Goal: Task Accomplishment & Management: Complete application form

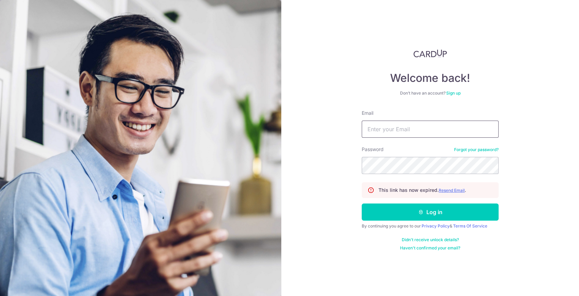
click at [415, 128] on input "Email" at bounding box center [430, 129] width 137 height 17
type input "[PERSON_NAME][EMAIL_ADDRESS][DOMAIN_NAME]"
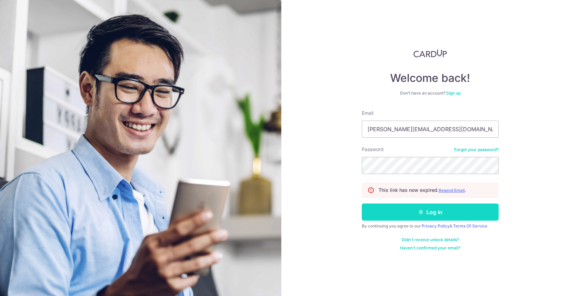
click at [403, 209] on button "Log in" at bounding box center [430, 211] width 137 height 17
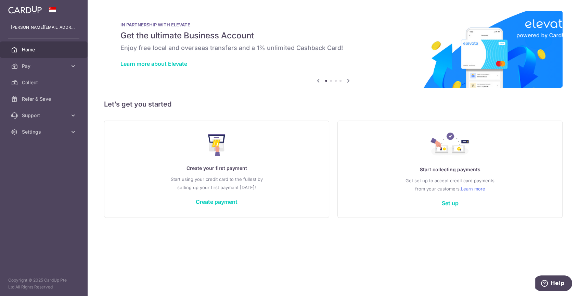
click at [161, 155] on div "Create your first payment Start using your credit card to the fullest by settin…" at bounding box center [217, 168] width 208 height 81
click at [450, 201] on link "Set up" at bounding box center [450, 203] width 17 height 7
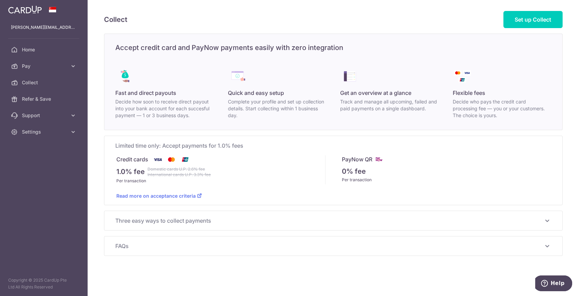
click at [174, 197] on link "Read more on acceptance criteria" at bounding box center [159, 196] width 86 height 6
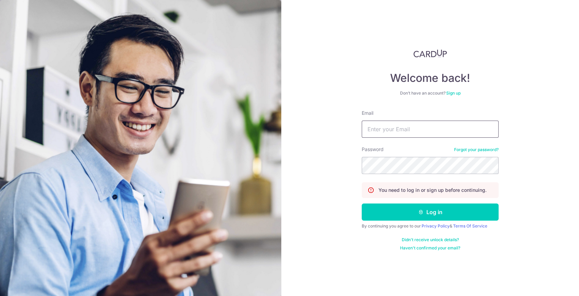
click at [419, 135] on input "Email" at bounding box center [430, 129] width 137 height 17
type input "[PERSON_NAME][EMAIL_ADDRESS][DOMAIN_NAME]"
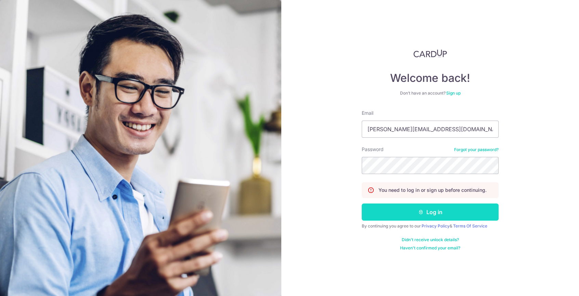
click at [427, 214] on button "Log in" at bounding box center [430, 211] width 137 height 17
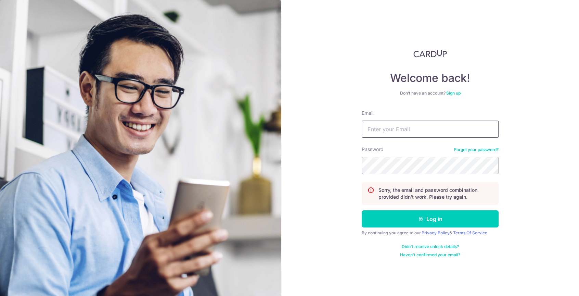
click at [405, 134] on input "Email" at bounding box center [430, 129] width 137 height 17
type input "[PERSON_NAME][EMAIL_ADDRESS][DOMAIN_NAME]"
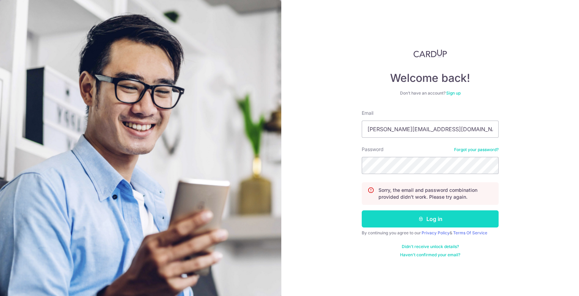
click at [431, 222] on button "Log in" at bounding box center [430, 218] width 137 height 17
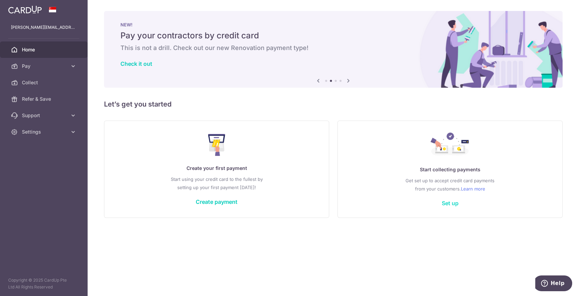
click at [447, 204] on link "Set up" at bounding box center [450, 203] width 17 height 7
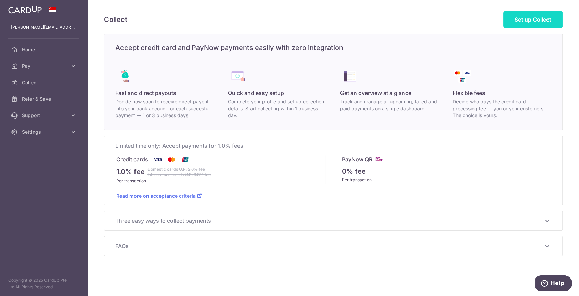
click at [529, 20] on span "Set up Collect" at bounding box center [533, 19] width 37 height 7
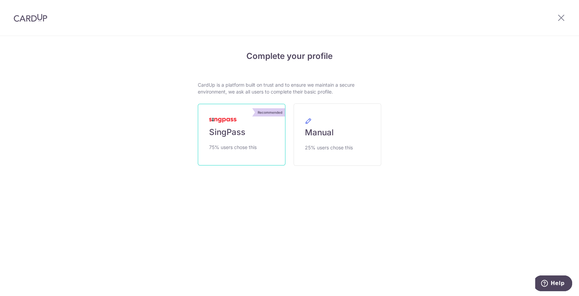
click at [248, 134] on link "Recommended SingPass 75% users chose this" at bounding box center [242, 135] width 88 height 62
click at [230, 136] on span "SingPass" at bounding box center [227, 132] width 36 height 11
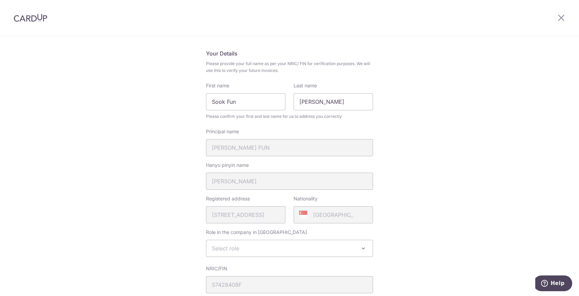
scroll to position [171, 0]
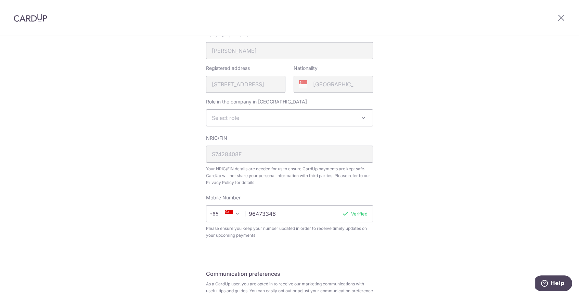
click at [339, 112] on span "Select role" at bounding box center [290, 118] width 166 height 16
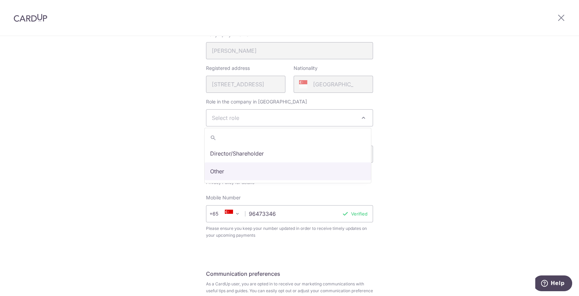
select select "other"
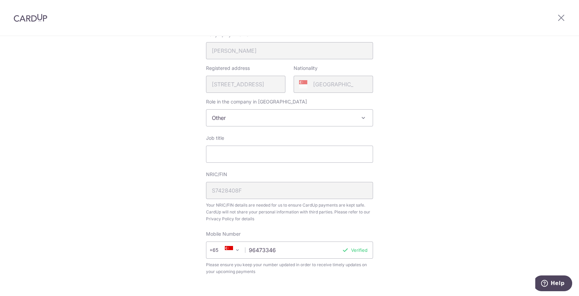
scroll to position [237, 0]
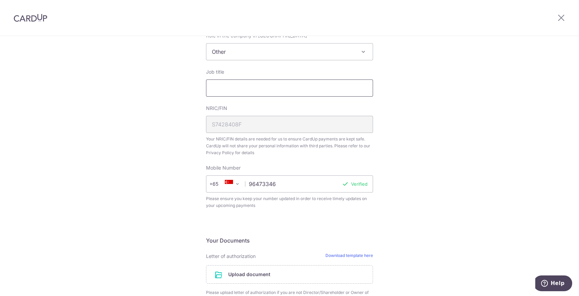
click at [239, 88] on input "Job title" at bounding box center [289, 87] width 167 height 17
type input "ACCOUNTANT"
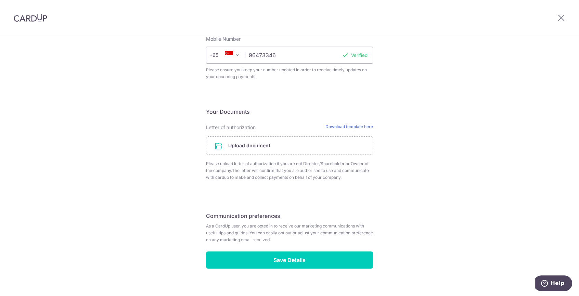
scroll to position [374, 0]
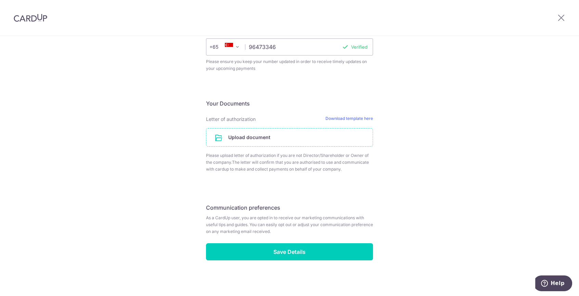
click at [244, 139] on input "file" at bounding box center [290, 137] width 166 height 18
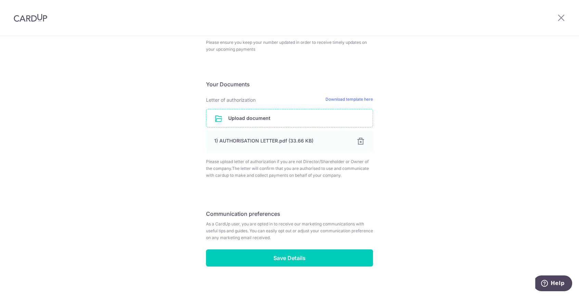
scroll to position [401, 0]
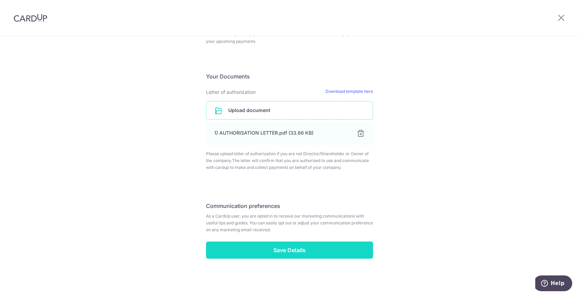
click at [279, 244] on input "Save Details" at bounding box center [289, 249] width 167 height 17
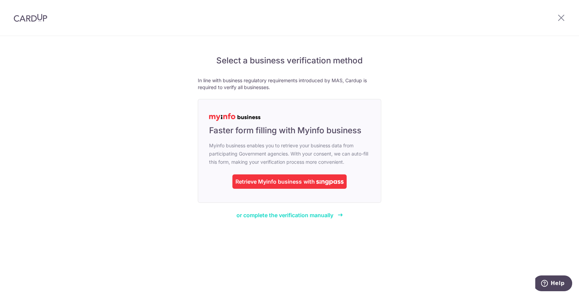
click at [294, 213] on span "or complete the verification manually" at bounding box center [285, 215] width 97 height 7
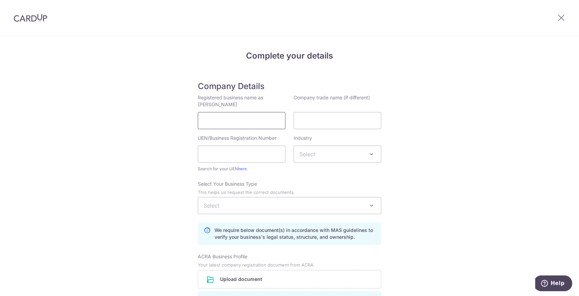
click at [239, 122] on input "Registered business name as [PERSON_NAME]" at bounding box center [242, 120] width 88 height 17
click at [554, 21] on div at bounding box center [562, 18] width 36 height 36
click at [564, 20] on icon at bounding box center [562, 17] width 8 height 9
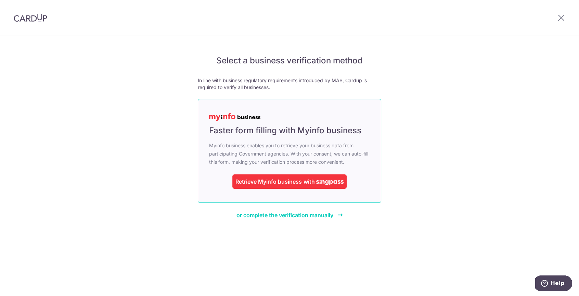
click at [278, 178] on div "Retrieve Myinfo business" at bounding box center [269, 181] width 66 height 8
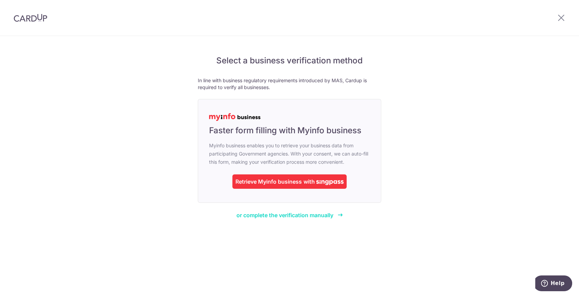
click at [290, 213] on span "or complete the verification manually" at bounding box center [285, 215] width 97 height 7
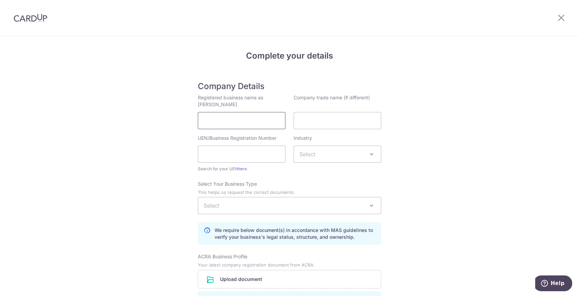
click at [233, 117] on input "Registered business name as [PERSON_NAME]" at bounding box center [242, 120] width 88 height 17
drag, startPoint x: 242, startPoint y: 119, endPoint x: 202, endPoint y: 120, distance: 40.1
click at [202, 120] on input "199906966G" at bounding box center [242, 120] width 88 height 17
type input "199906966G"
click at [212, 153] on input "UEN/Business Registration Number" at bounding box center [242, 154] width 88 height 17
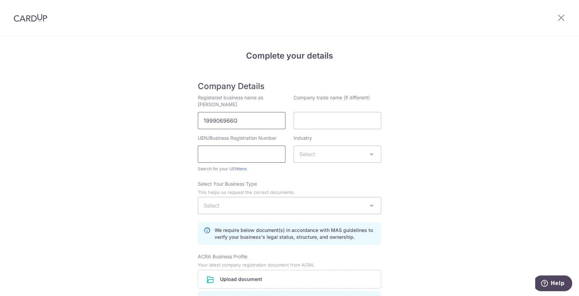
paste input "199906966G"
type input "199906966G"
drag, startPoint x: 239, startPoint y: 118, endPoint x: 172, endPoint y: 113, distance: 68.0
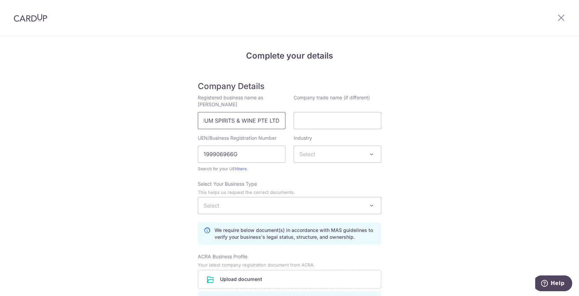
type input "MAGNUM SPIRITS & WINE PTE LTD"
click at [346, 155] on span "Select" at bounding box center [337, 154] width 87 height 16
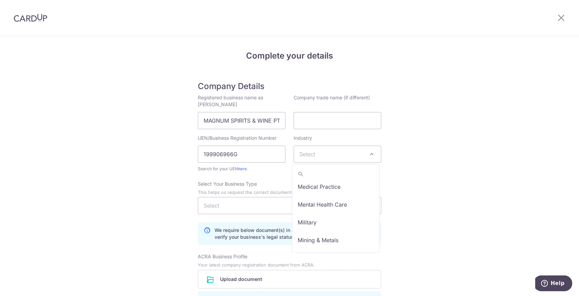
scroll to position [0, 0]
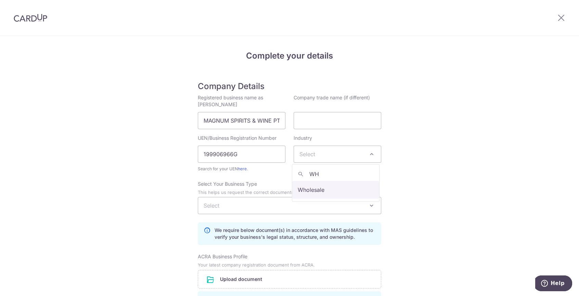
type input "WH"
select select "98"
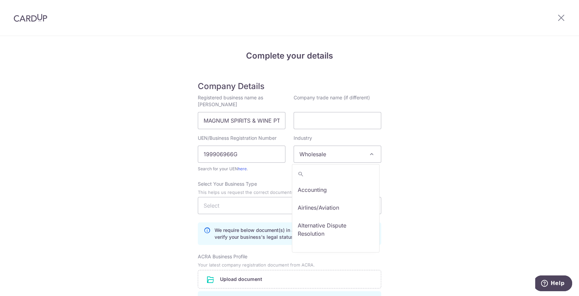
click at [327, 155] on span "Wholesale" at bounding box center [337, 154] width 87 height 16
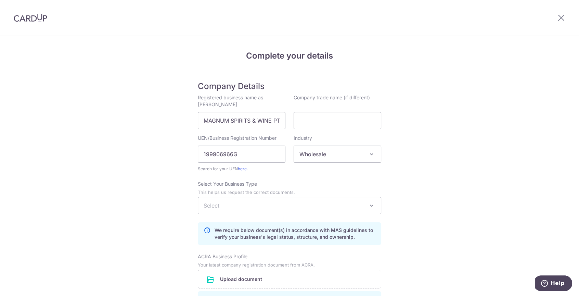
click at [369, 158] on span at bounding box center [372, 154] width 8 height 8
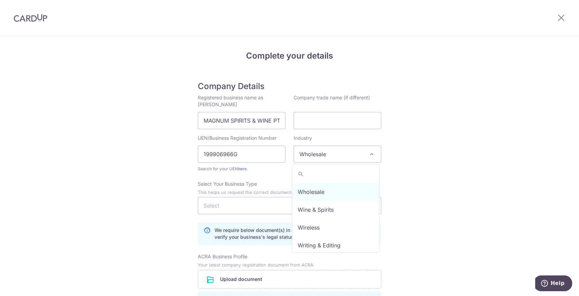
scroll to position [0, 0]
click at [351, 153] on span "Wholesale" at bounding box center [337, 154] width 87 height 16
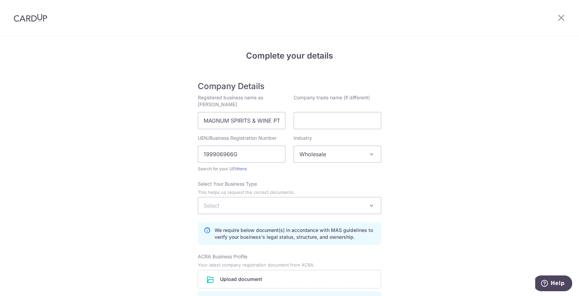
click at [369, 209] on span at bounding box center [372, 205] width 8 height 8
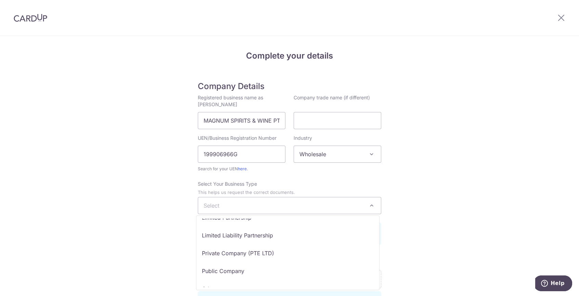
scroll to position [47, 0]
select select "Private Company (PTE LTD)"
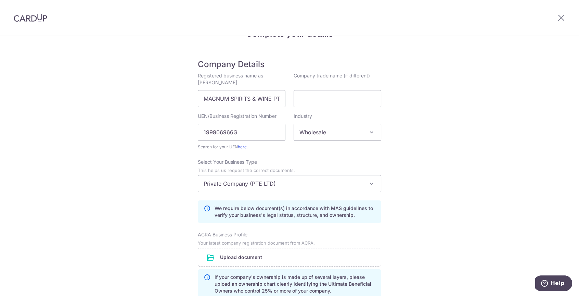
scroll to position [34, 0]
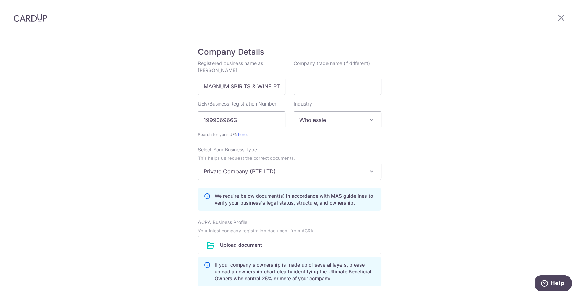
click at [371, 122] on span at bounding box center [372, 120] width 8 height 8
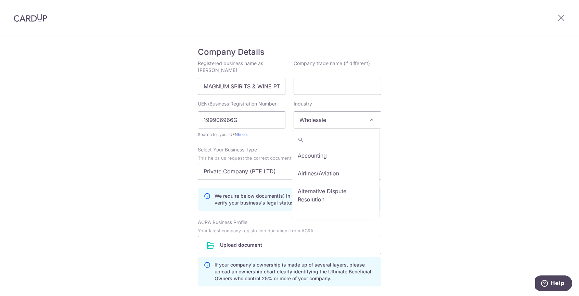
scroll to position [2651, 0]
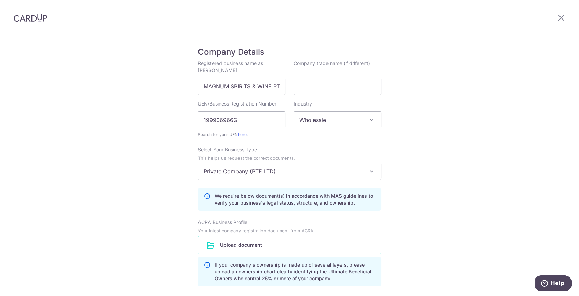
click at [247, 249] on input "file" at bounding box center [289, 245] width 183 height 18
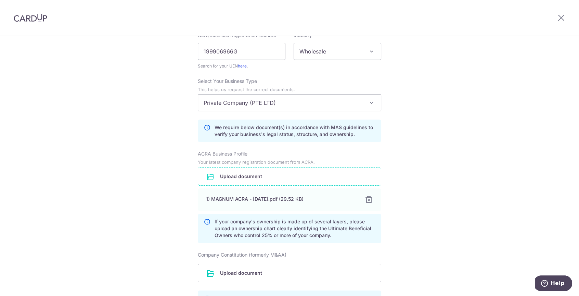
scroll to position [137, 0]
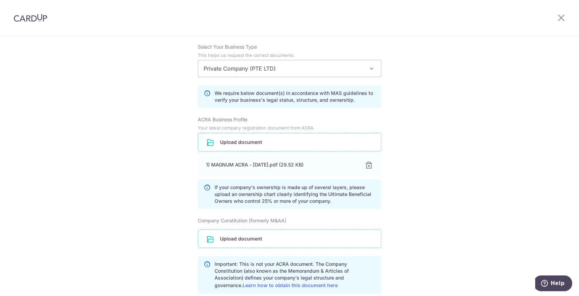
click at [235, 237] on input "file" at bounding box center [289, 239] width 183 height 18
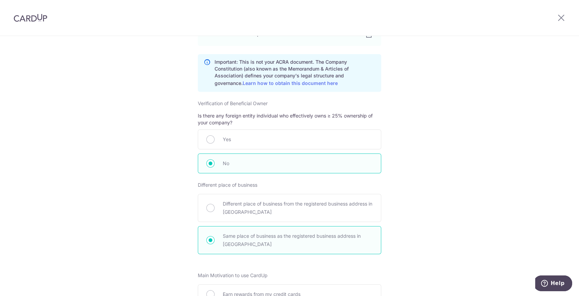
scroll to position [377, 0]
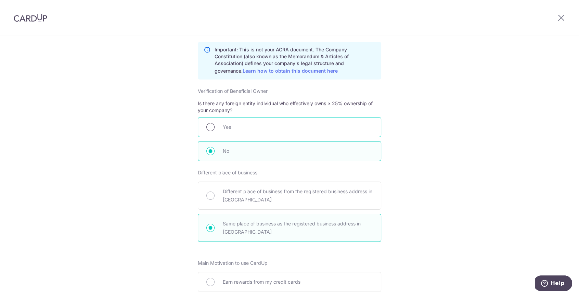
click at [210, 129] on input "radio" at bounding box center [211, 127] width 8 height 8
radio input "true"
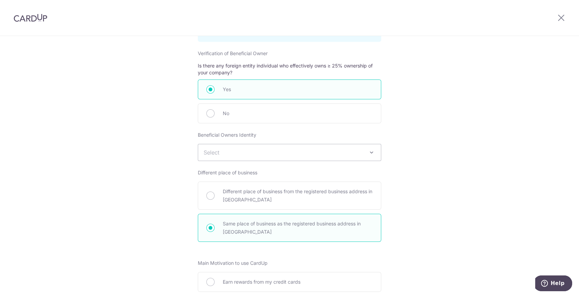
click at [271, 150] on span "Select" at bounding box center [289, 152] width 183 height 16
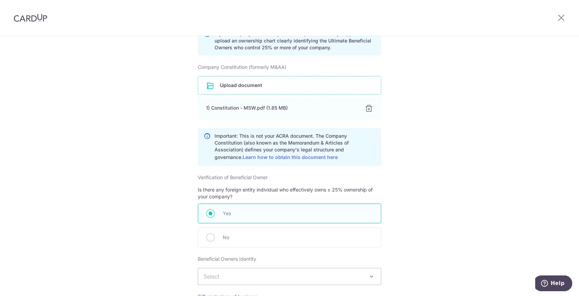
scroll to position [312, 0]
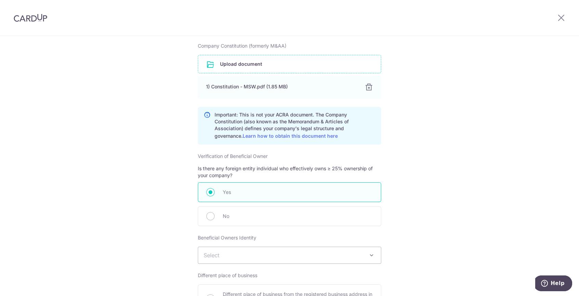
click at [369, 254] on span at bounding box center [372, 255] width 8 height 8
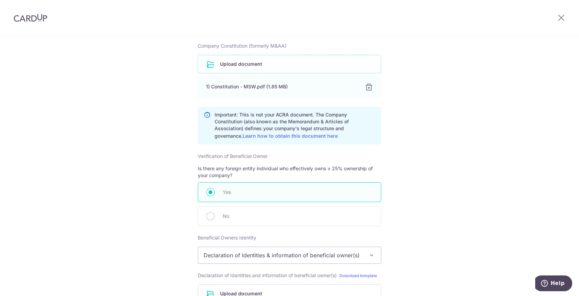
scroll to position [346, 0]
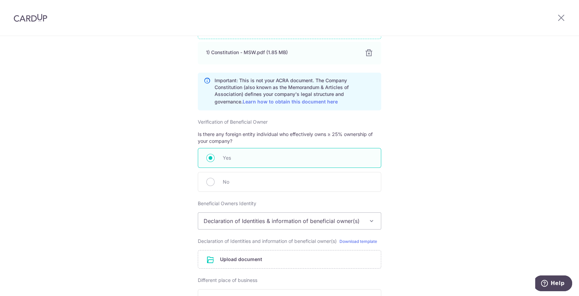
click at [368, 218] on span at bounding box center [372, 221] width 8 height 8
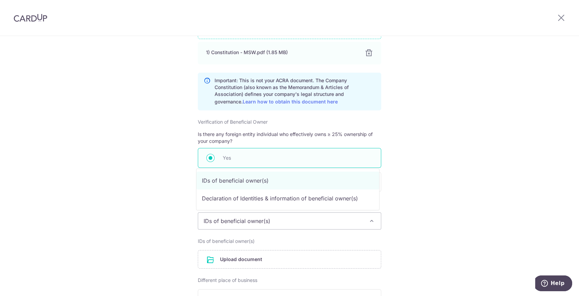
click at [274, 218] on span "IDs of beneficial owner(s)" at bounding box center [289, 221] width 183 height 16
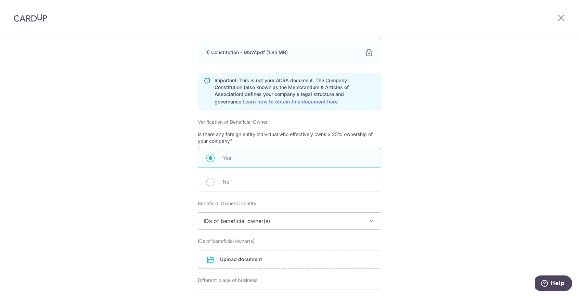
click at [270, 129] on div "Verification of Beneficial Owner Is there any foreign entity individual who eff…" at bounding box center [290, 154] width 184 height 73
click at [383, 287] on div "Complete your details Company Details Registered business name as per ACRA MAGN…" at bounding box center [289, 115] width 579 height 850
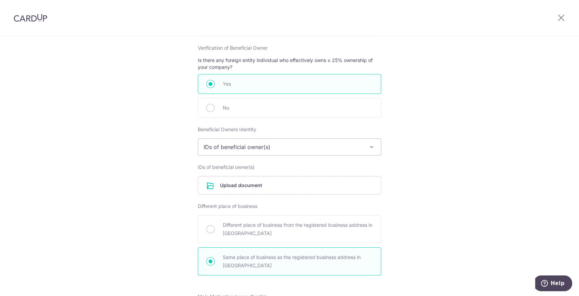
scroll to position [417, 0]
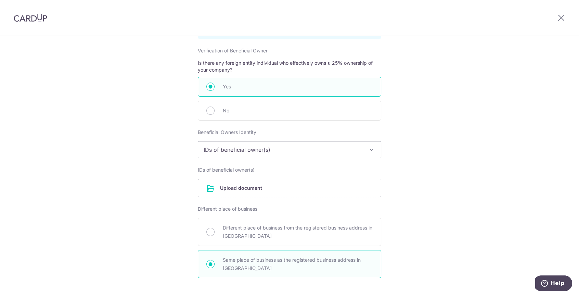
click at [300, 149] on span "IDs of beneficial owner(s)" at bounding box center [289, 149] width 183 height 16
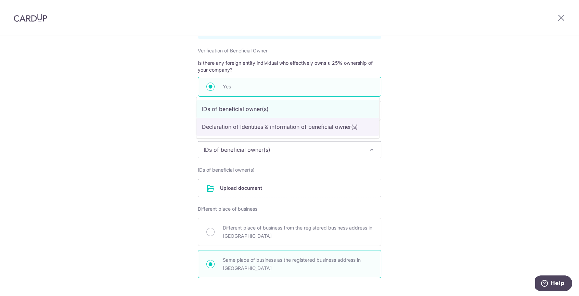
select select "Declaration of Identities & information of beneficial owner(s)"
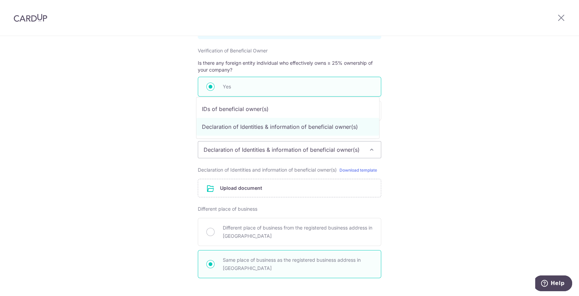
drag, startPoint x: 354, startPoint y: 149, endPoint x: 220, endPoint y: 151, distance: 134.3
click at [220, 151] on span "Declaration of Identities & information of beneficial owner(s)" at bounding box center [289, 149] width 183 height 16
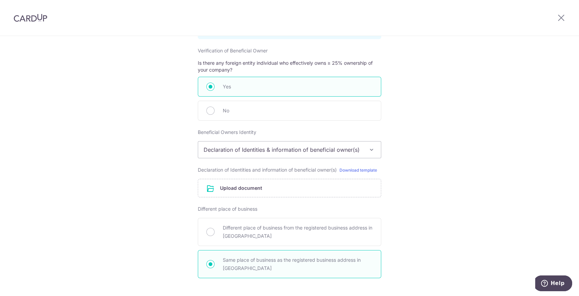
click at [359, 129] on div "Beneficial Owners Identity Select beneficial owners identity IDs of beneficial …" at bounding box center [290, 143] width 184 height 29
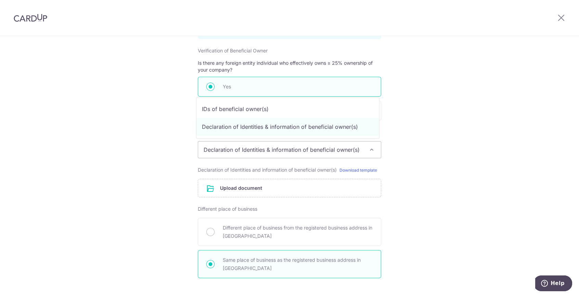
drag, startPoint x: 356, startPoint y: 148, endPoint x: 200, endPoint y: 160, distance: 156.6
click at [198, 166] on div "Beneficial Owners Identity Select beneficial owners identity IDs of beneficial …" at bounding box center [290, 163] width 184 height 68
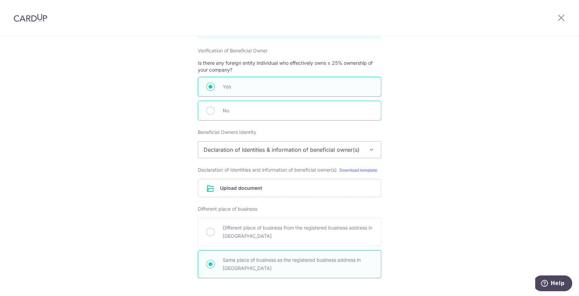
drag, startPoint x: 362, startPoint y: 146, endPoint x: 295, endPoint y: 106, distance: 78.5
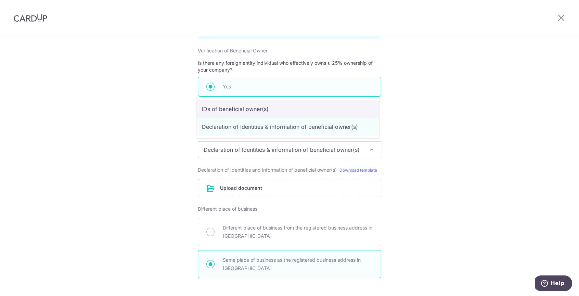
drag, startPoint x: 361, startPoint y: 146, endPoint x: 322, endPoint y: 88, distance: 68.9
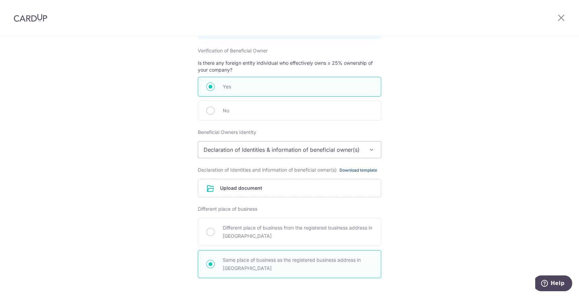
click at [362, 170] on link "Download template" at bounding box center [359, 169] width 38 height 5
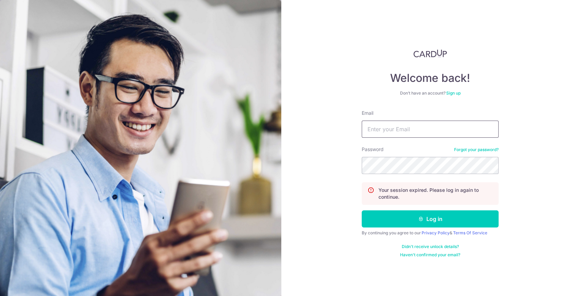
click at [387, 128] on input "Email" at bounding box center [430, 129] width 137 height 17
type input "[PERSON_NAME][EMAIL_ADDRESS][DOMAIN_NAME]"
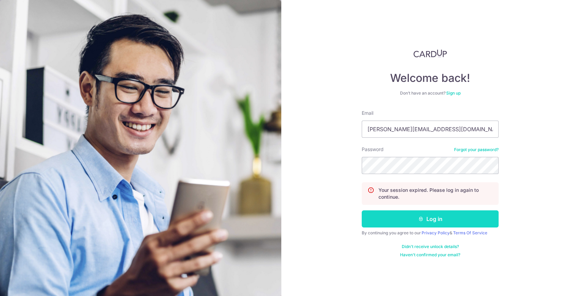
click at [385, 219] on button "Log in" at bounding box center [430, 218] width 137 height 17
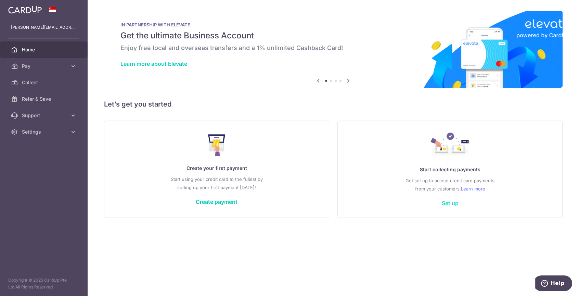
click at [454, 202] on link "Set up" at bounding box center [450, 203] width 17 height 7
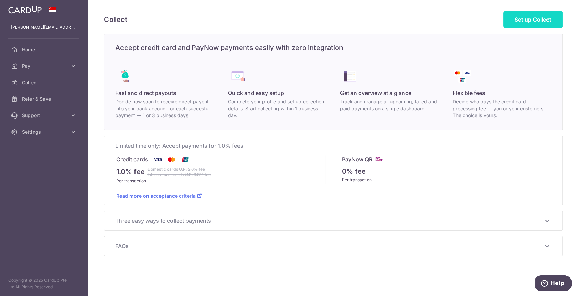
click at [546, 20] on span "Set up Collect" at bounding box center [533, 19] width 37 height 7
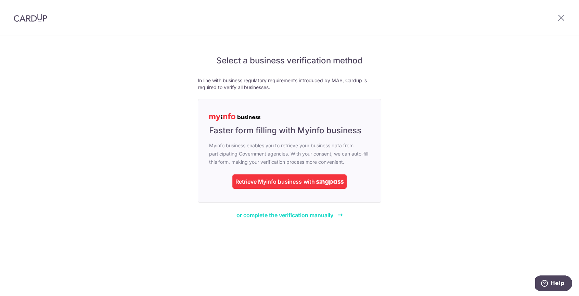
click at [257, 214] on span "or complete the verification manually" at bounding box center [285, 215] width 97 height 7
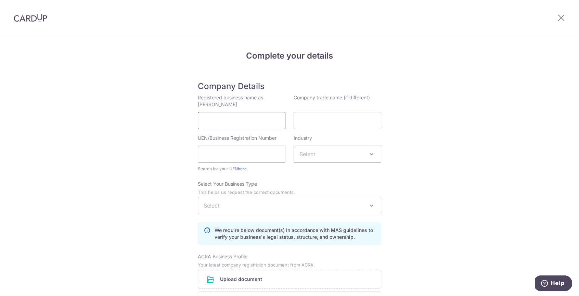
click at [218, 118] on input "Registered business name as [PERSON_NAME]" at bounding box center [242, 120] width 88 height 17
type input "199906966G"
click at [220, 150] on input "UEN/Business Registration Number" at bounding box center [242, 154] width 88 height 17
drag, startPoint x: 243, startPoint y: 117, endPoint x: 176, endPoint y: 123, distance: 66.7
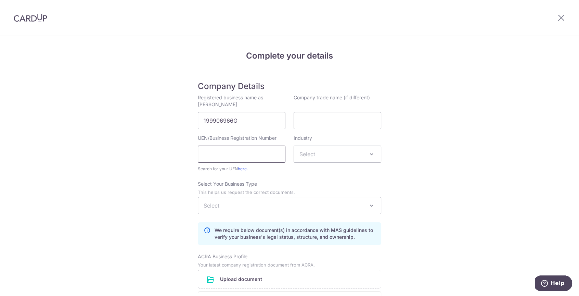
click at [215, 149] on input "UEN/Business Registration Number" at bounding box center [242, 154] width 88 height 17
paste input "199906966G"
type input "199906966G"
drag, startPoint x: 243, startPoint y: 122, endPoint x: 173, endPoint y: 118, distance: 70.0
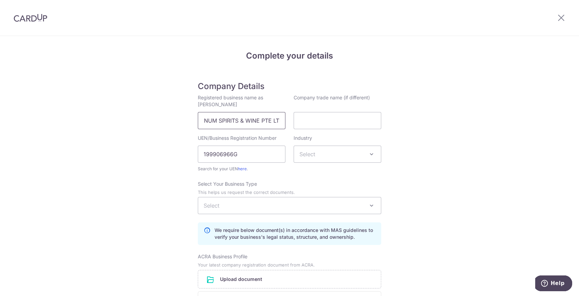
scroll to position [0, 16]
type input "MAGNUM SPIRITS & WINE PTE LTD"
click at [339, 157] on span "Select" at bounding box center [337, 154] width 87 height 16
type input "WH"
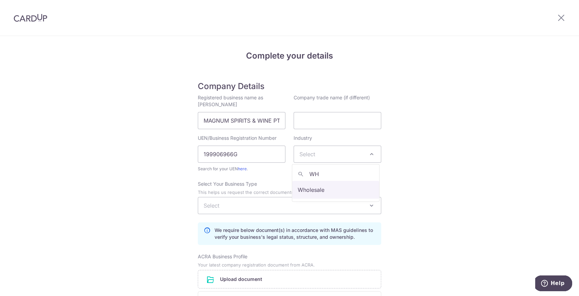
select select "98"
click at [299, 201] on span "Select" at bounding box center [289, 205] width 183 height 16
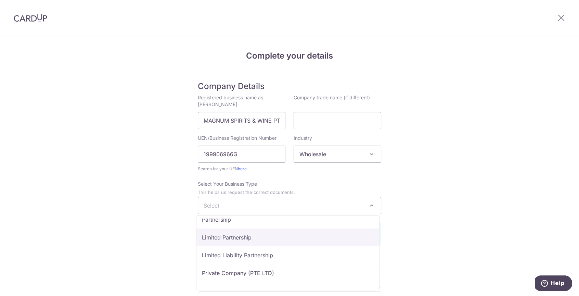
scroll to position [56, 0]
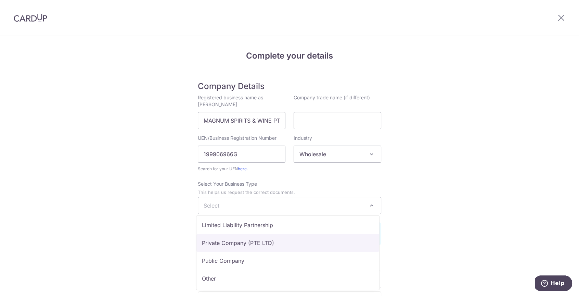
select select "Private Company (PTE LTD)"
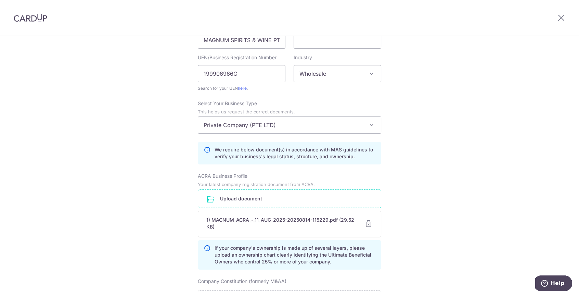
scroll to position [103, 0]
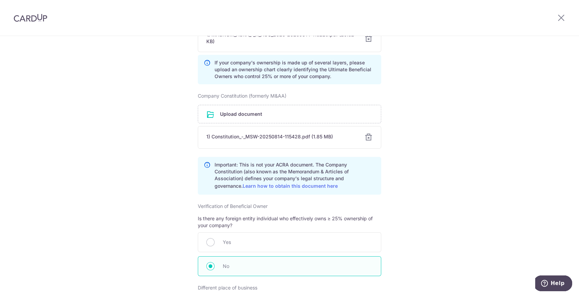
scroll to position [308, 0]
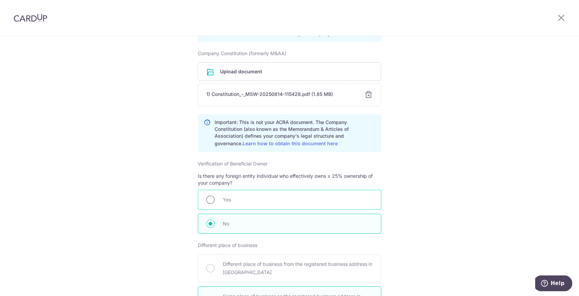
click at [213, 199] on input "radio" at bounding box center [211, 200] width 8 height 8
radio input "true"
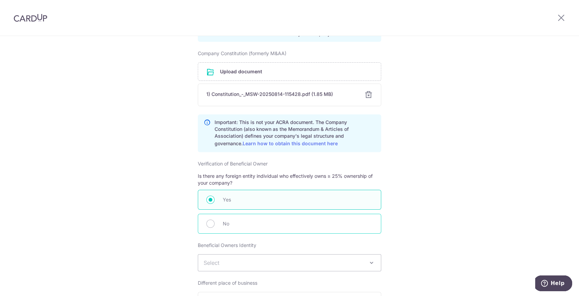
scroll to position [377, 0]
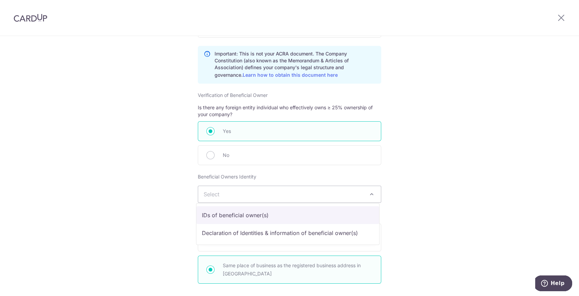
click at [293, 193] on span "Select" at bounding box center [289, 194] width 183 height 16
click at [297, 193] on span "Select" at bounding box center [289, 194] width 183 height 16
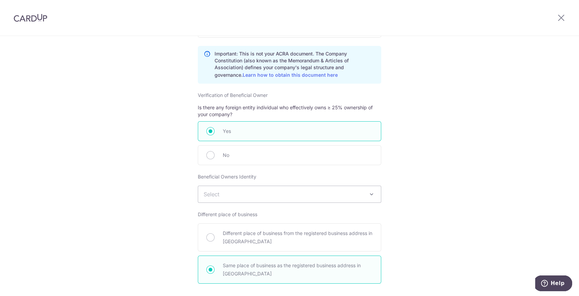
click at [387, 182] on div "Complete your details Company Details Registered business name as per ACRA MAGN…" at bounding box center [289, 66] width 579 height 815
click at [398, 170] on div "Complete your details Company Details Registered business name as per ACRA MAGN…" at bounding box center [289, 66] width 579 height 815
click at [373, 193] on span at bounding box center [372, 194] width 8 height 8
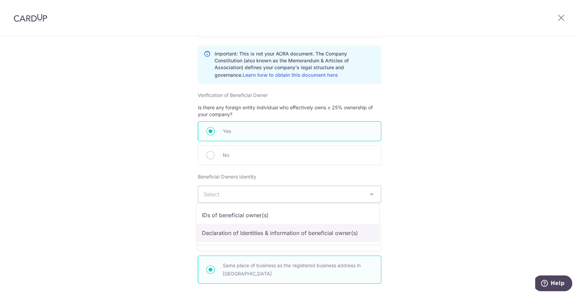
select select "Declaration of Identities & information of beneficial owner(s)"
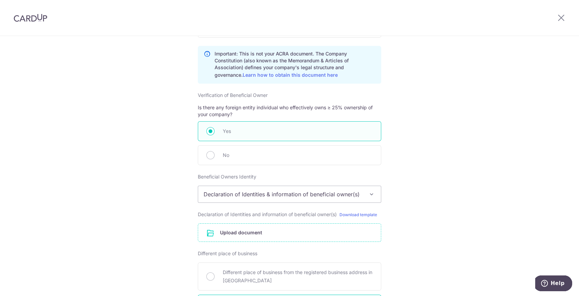
click at [330, 224] on input "file" at bounding box center [289, 233] width 183 height 18
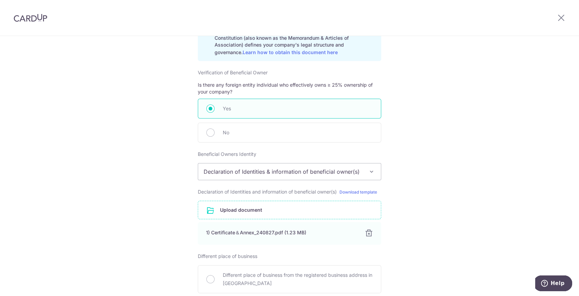
scroll to position [411, 0]
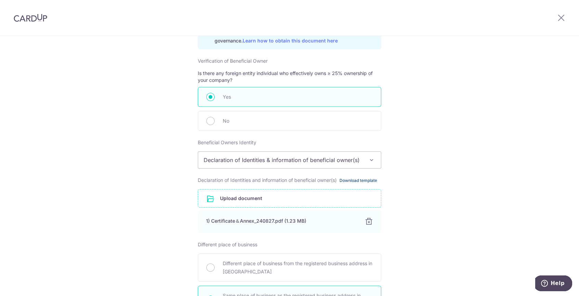
click at [366, 180] on link "Download template" at bounding box center [359, 180] width 38 height 5
click at [368, 159] on span at bounding box center [372, 160] width 8 height 8
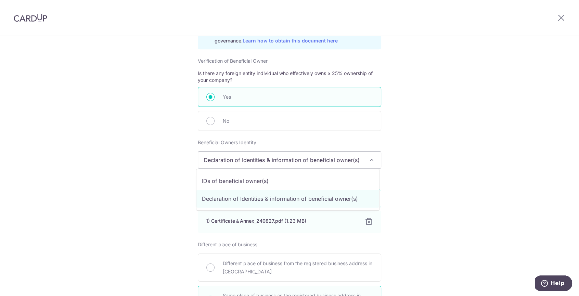
click at [368, 159] on span at bounding box center [372, 160] width 8 height 8
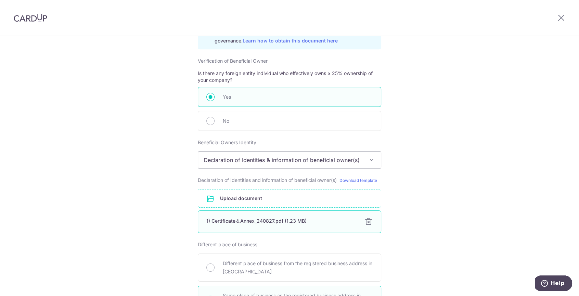
click at [370, 222] on div at bounding box center [369, 221] width 8 height 8
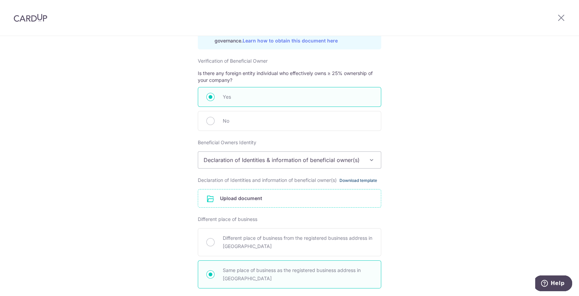
click at [371, 178] on link "Download template" at bounding box center [359, 180] width 38 height 5
